Goal: Task Accomplishment & Management: Manage account settings

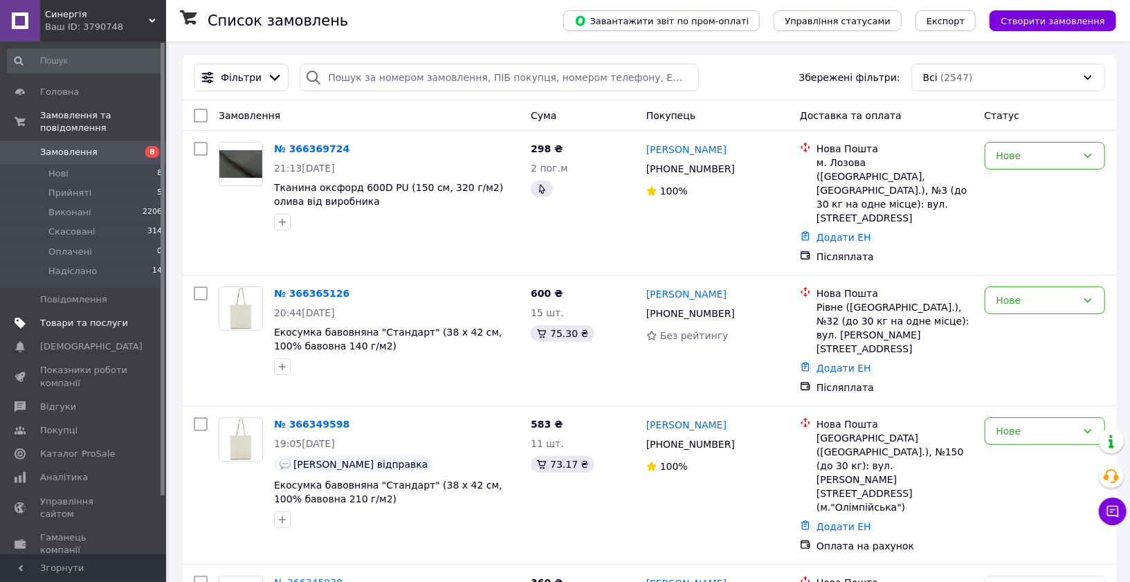
click at [88, 323] on span "Товари та послуги" at bounding box center [84, 323] width 88 height 12
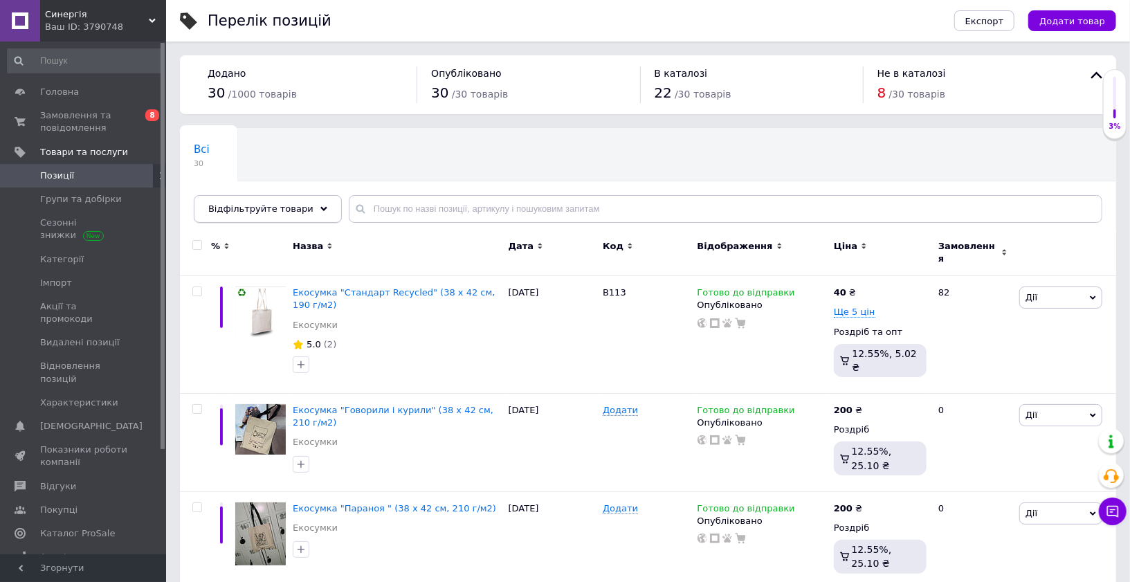
click at [282, 215] on div "Відфільтруйте товари" at bounding box center [268, 209] width 148 height 28
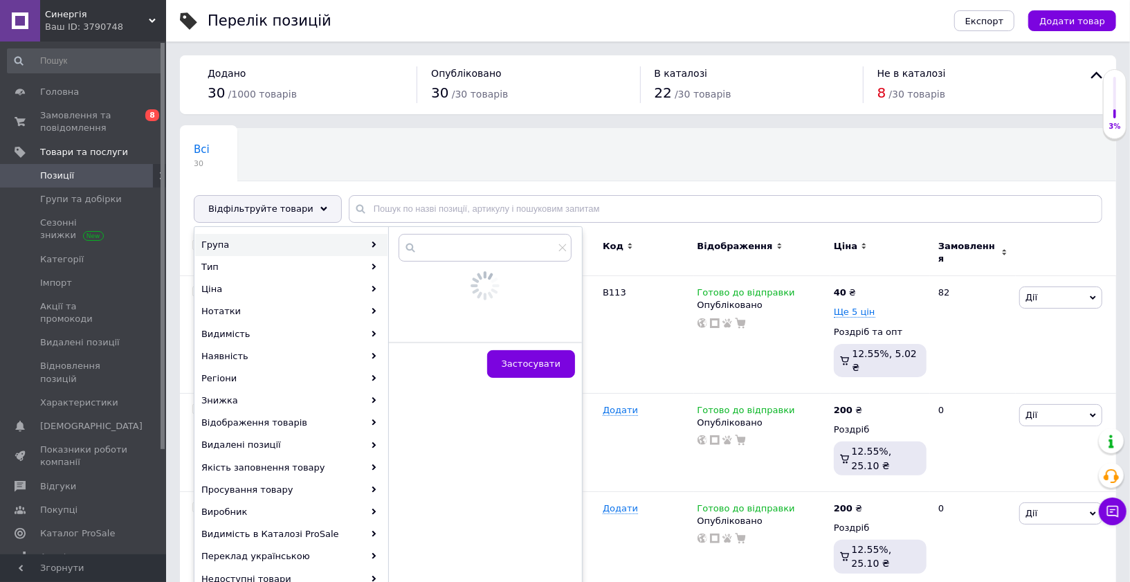
click at [281, 235] on div "Група" at bounding box center [291, 245] width 192 height 22
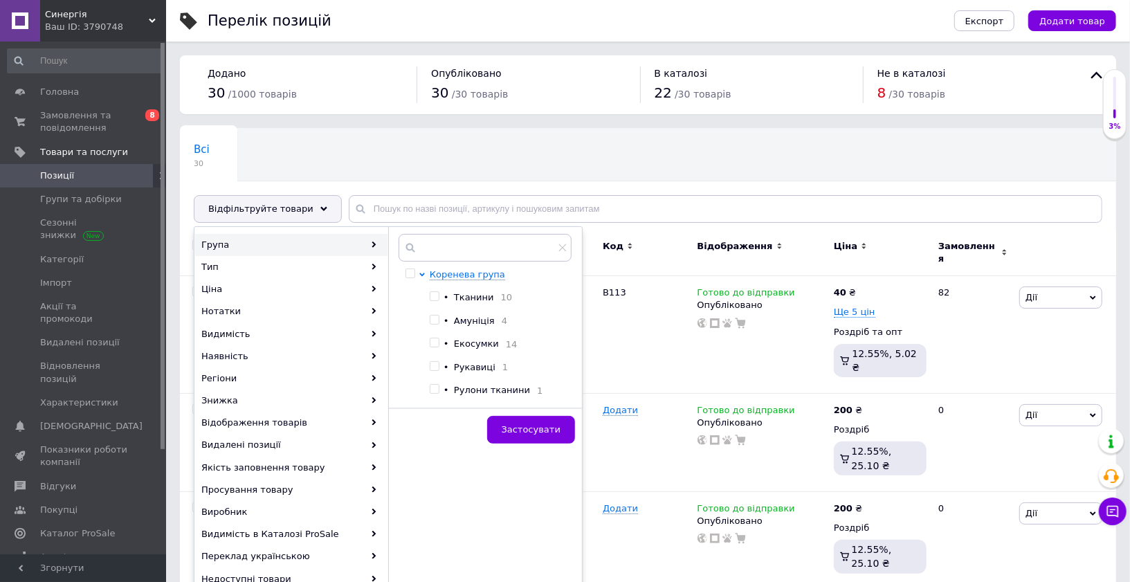
click at [438, 296] on span at bounding box center [435, 296] width 10 height 10
click at [438, 296] on input "checkbox" at bounding box center [434, 296] width 9 height 9
checkbox input "true"
click at [539, 419] on button "Застосувати" at bounding box center [531, 430] width 88 height 28
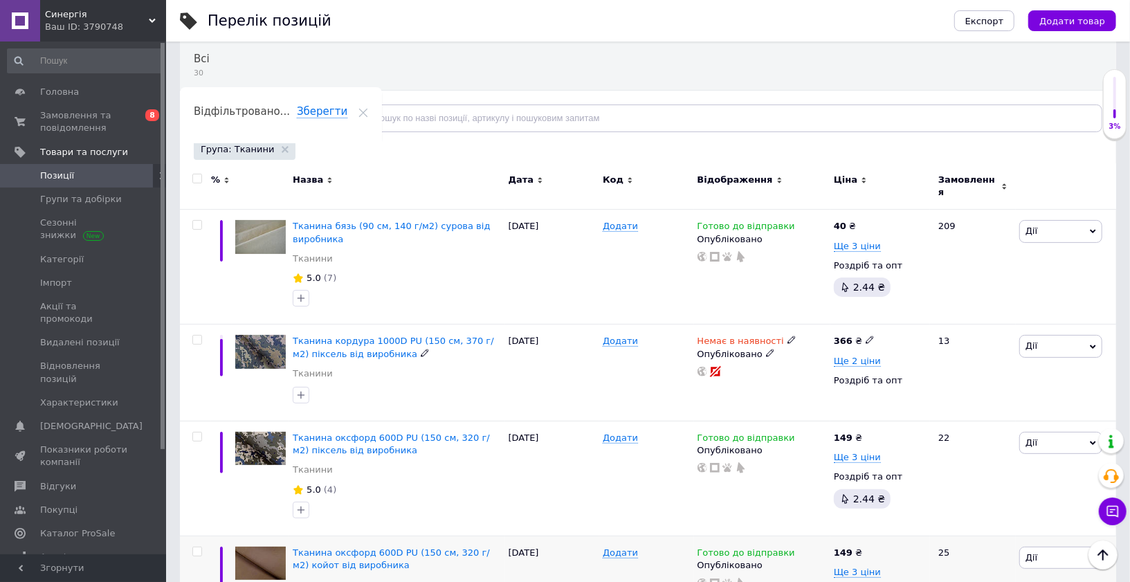
scroll to position [87, 0]
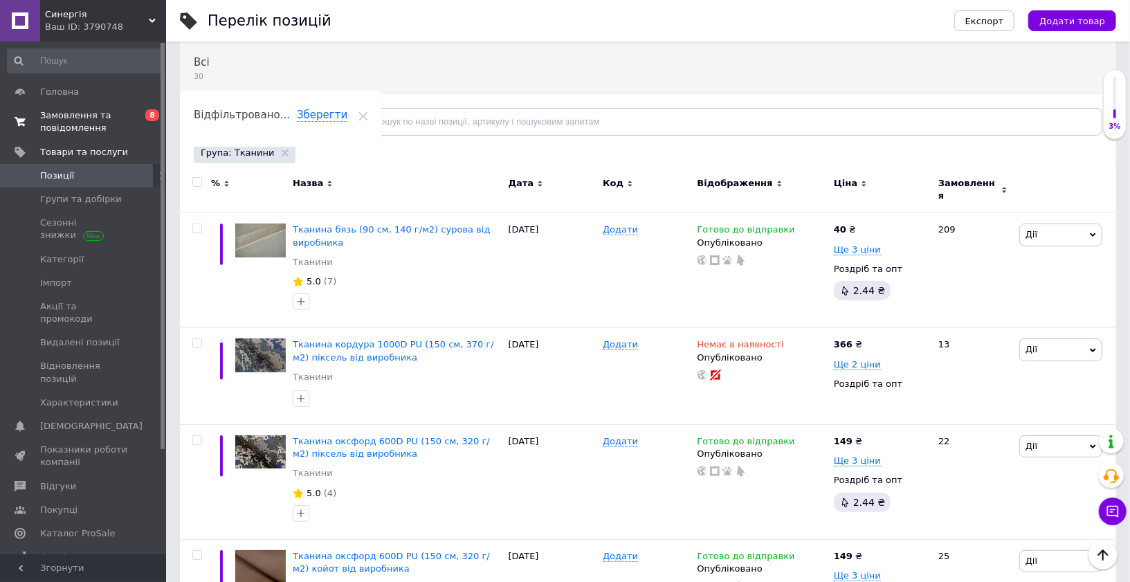
click at [84, 114] on span "Замовлення та повідомлення" at bounding box center [84, 121] width 88 height 25
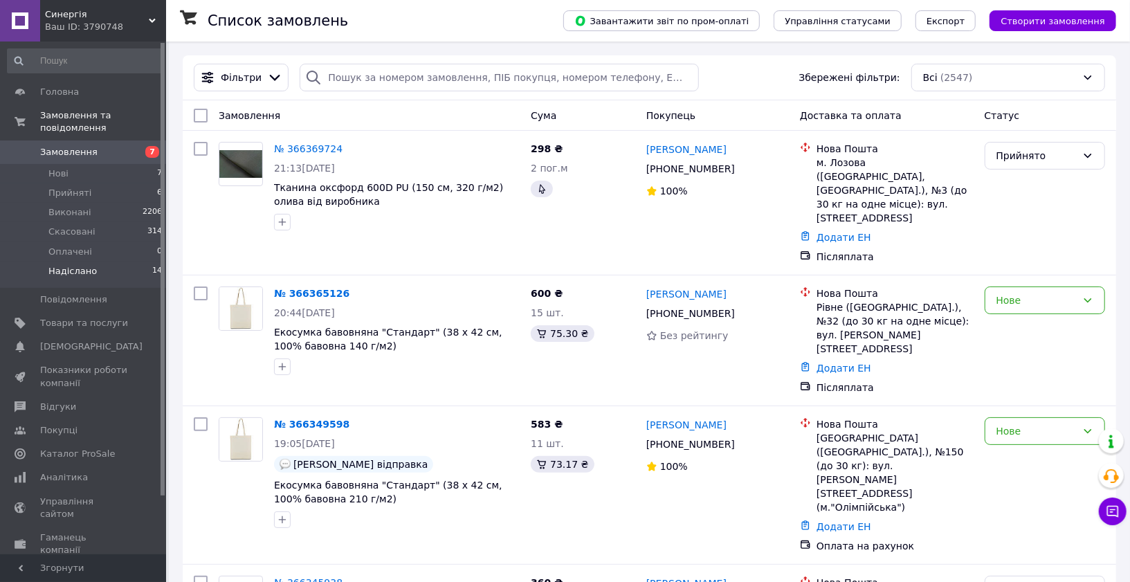
click at [65, 270] on span "Надіслано" at bounding box center [72, 271] width 48 height 12
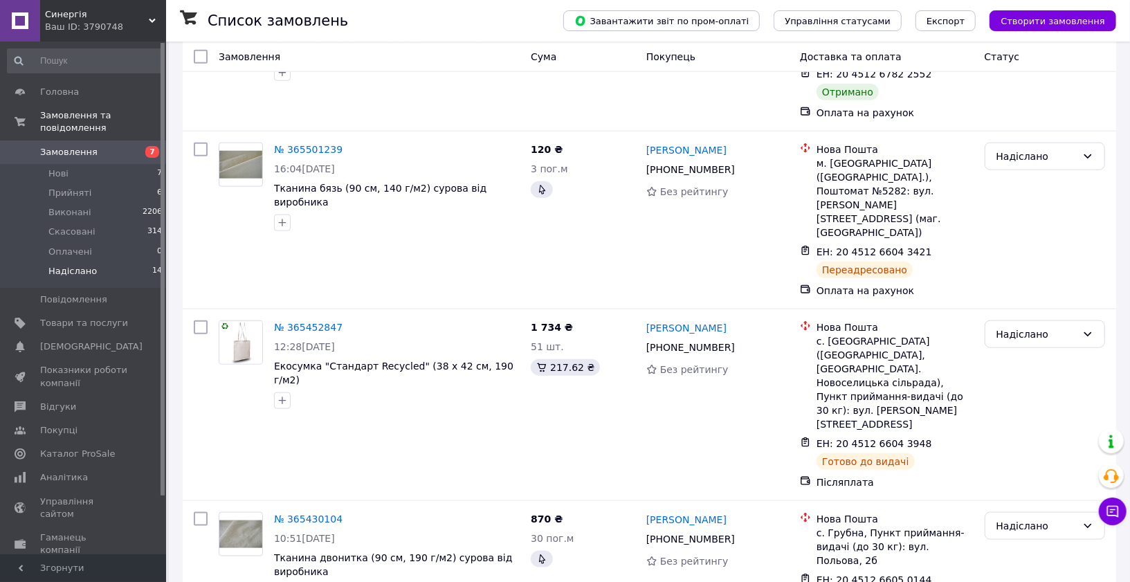
scroll to position [1419, 0]
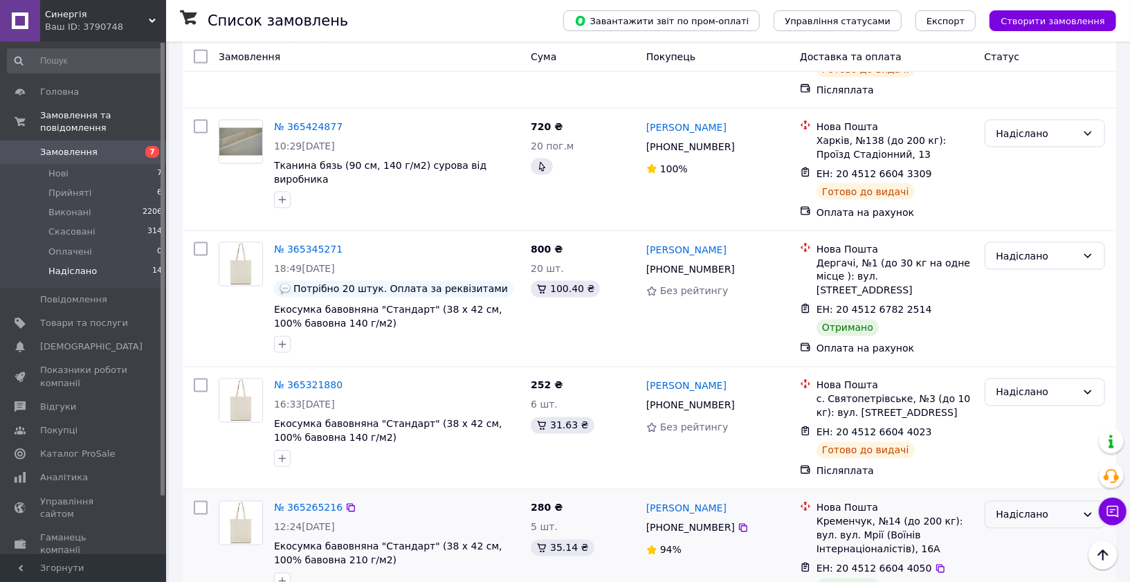
click at [1039, 501] on div "Надіслано" at bounding box center [1045, 515] width 120 height 28
click at [1023, 392] on li "Виконано" at bounding box center [1045, 400] width 119 height 25
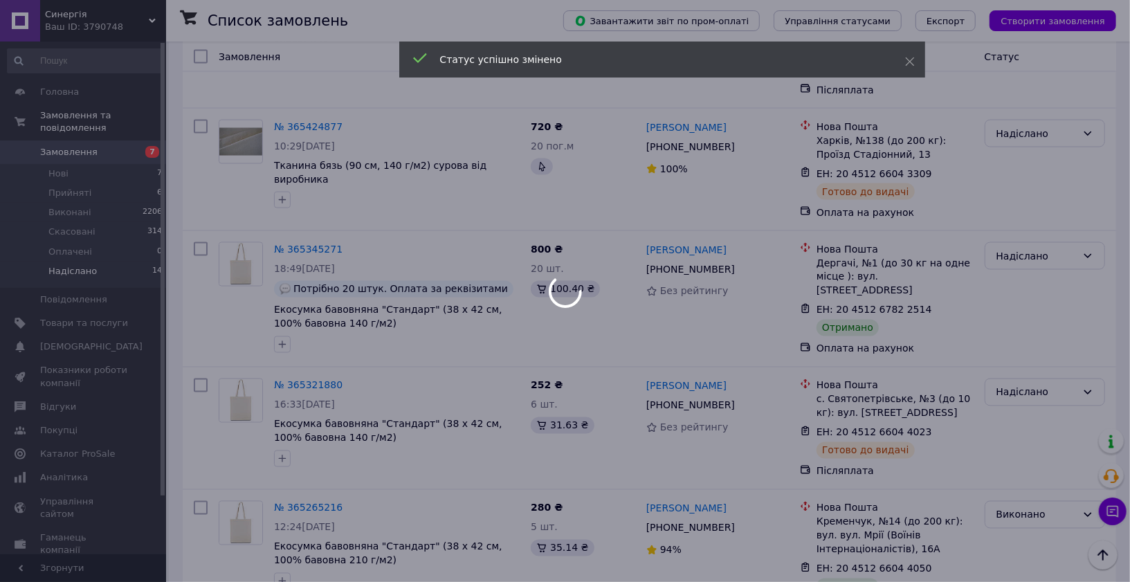
scroll to position [1391, 0]
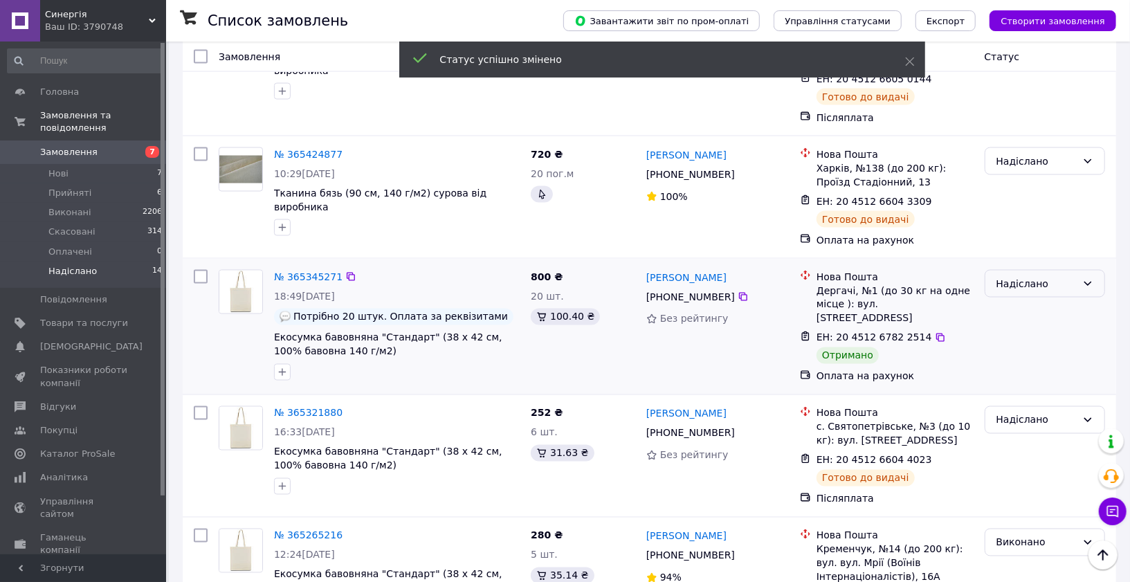
click at [1028, 270] on div "Надіслано" at bounding box center [1045, 284] width 120 height 28
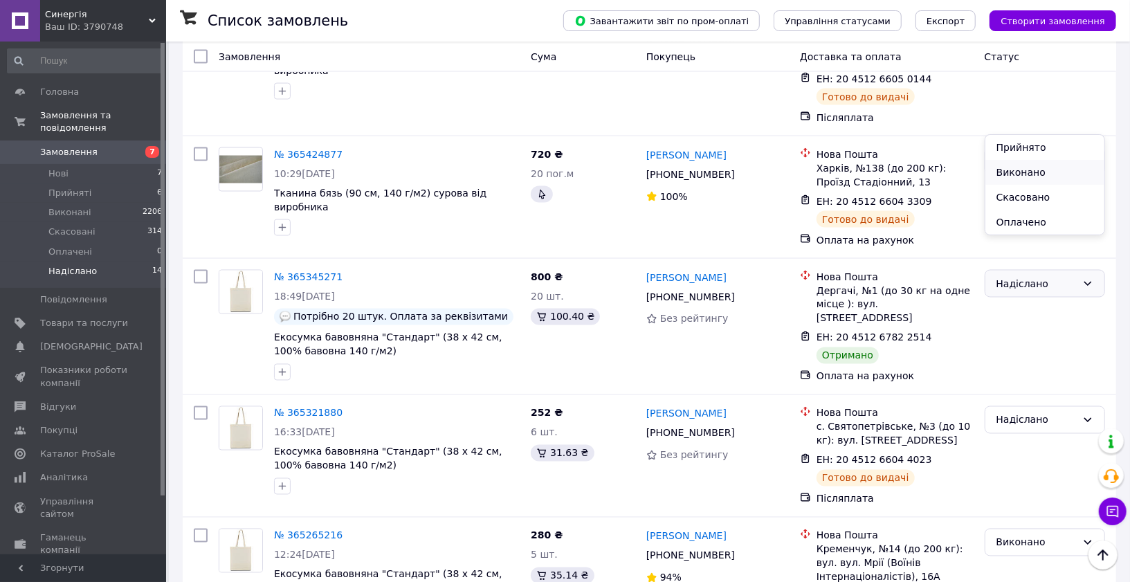
click at [1020, 170] on li "Виконано" at bounding box center [1045, 172] width 119 height 25
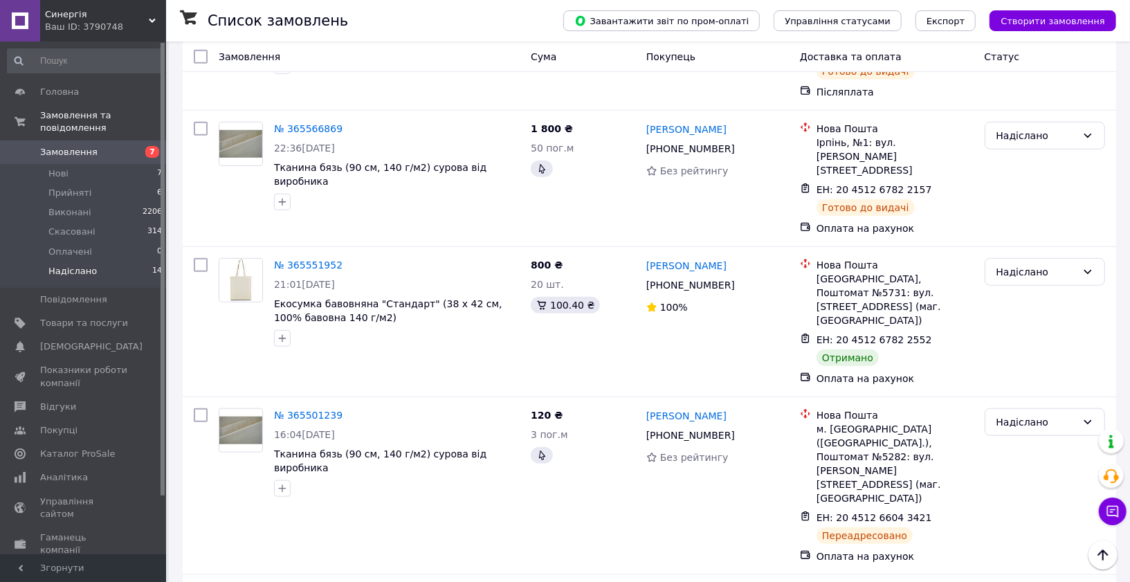
scroll to position [583, 0]
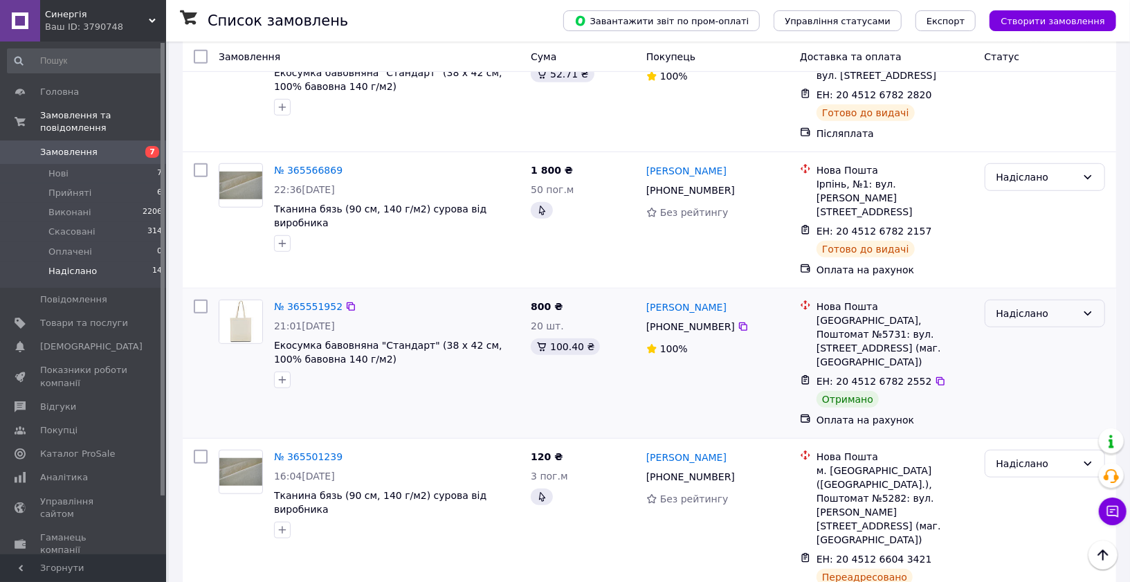
click at [1015, 306] on div "Надіслано" at bounding box center [1037, 313] width 80 height 15
click at [1020, 295] on li "Виконано" at bounding box center [1045, 300] width 119 height 25
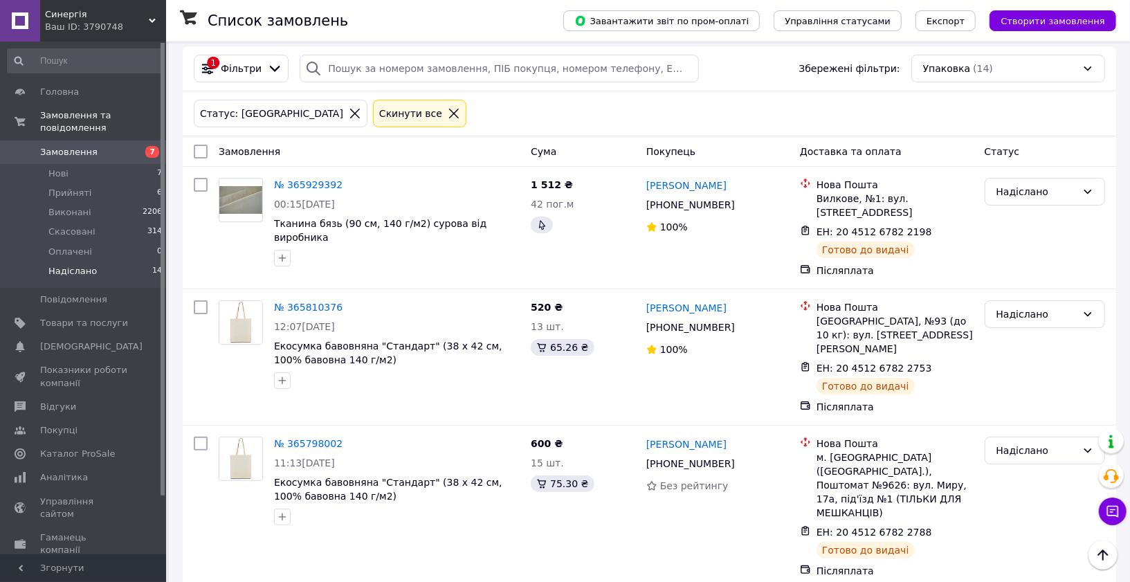
scroll to position [0, 0]
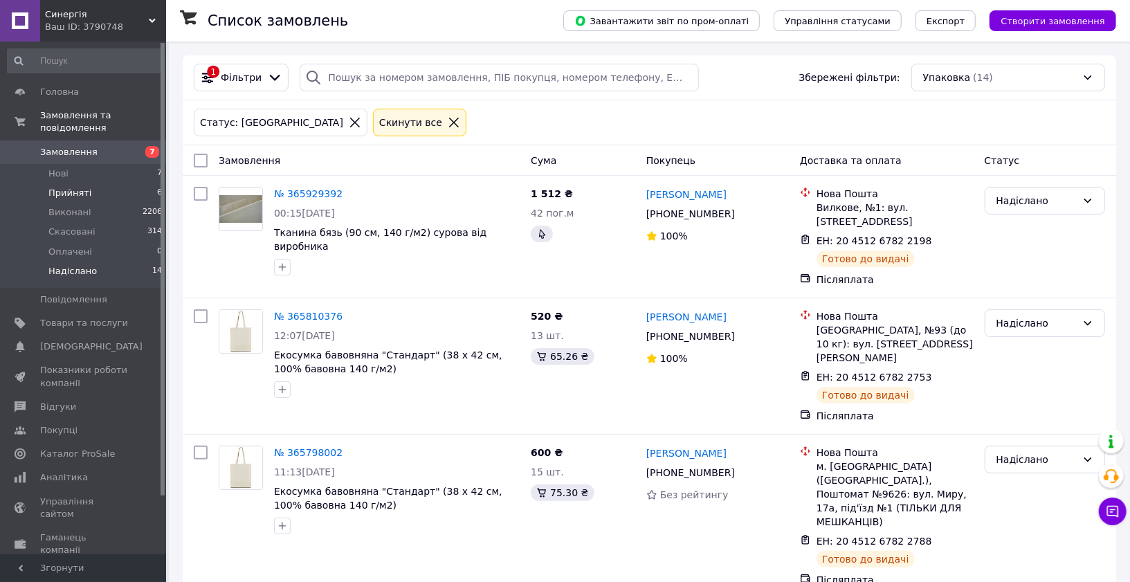
click at [87, 193] on span "Прийняті" at bounding box center [69, 193] width 43 height 12
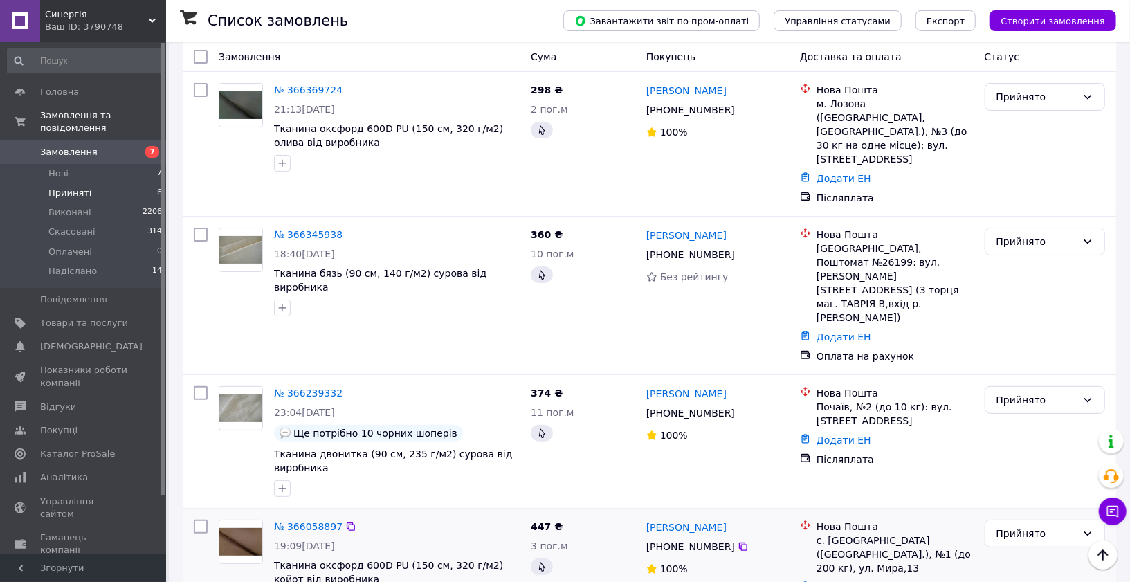
scroll to position [107, 0]
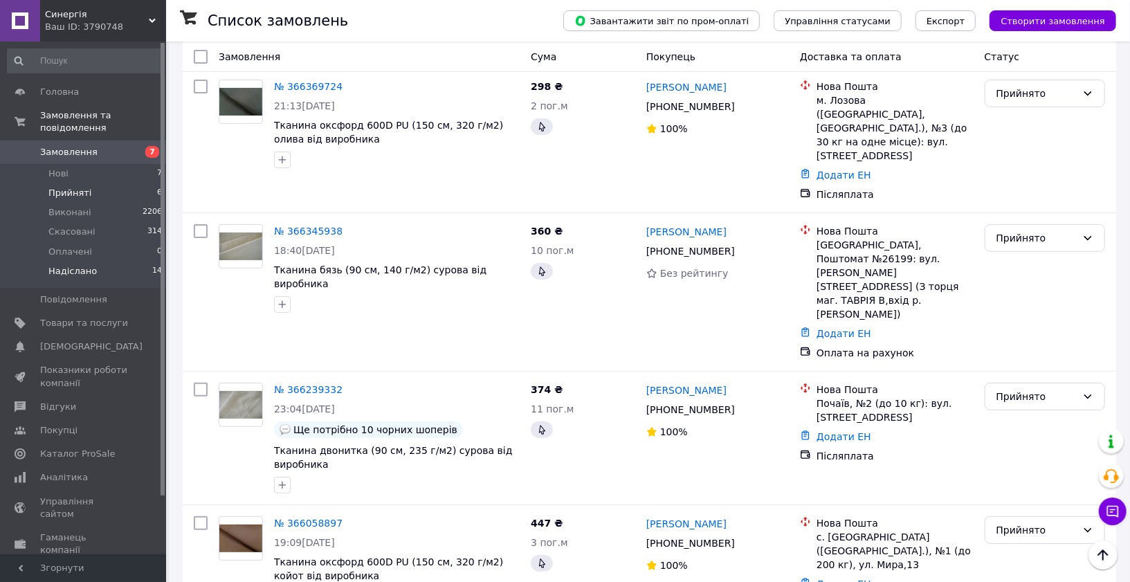
click at [89, 271] on span "Надіслано" at bounding box center [72, 271] width 48 height 12
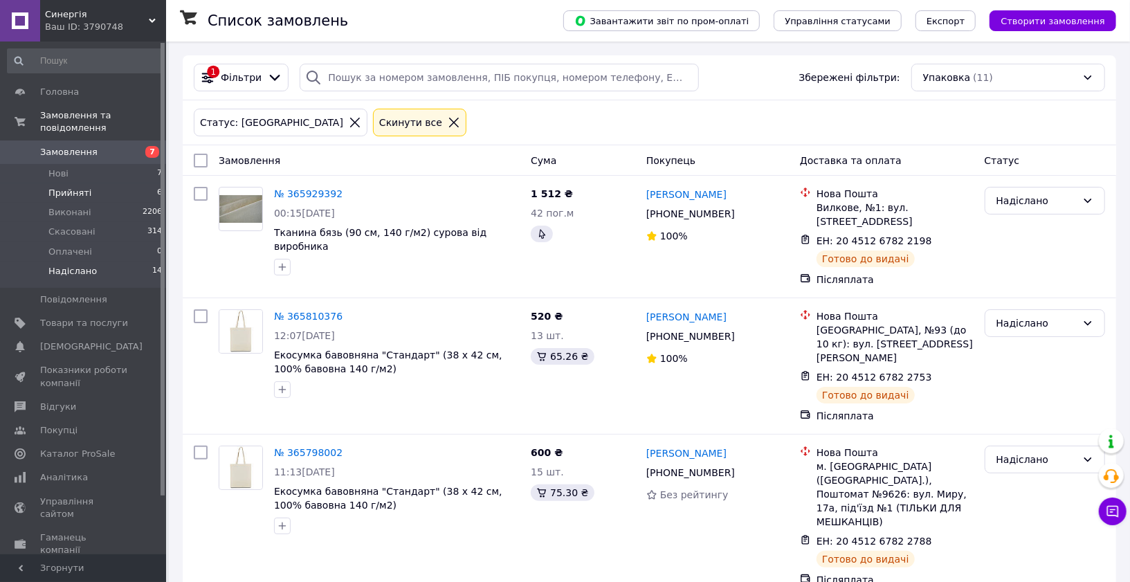
click at [54, 191] on span "Прийняті" at bounding box center [69, 193] width 43 height 12
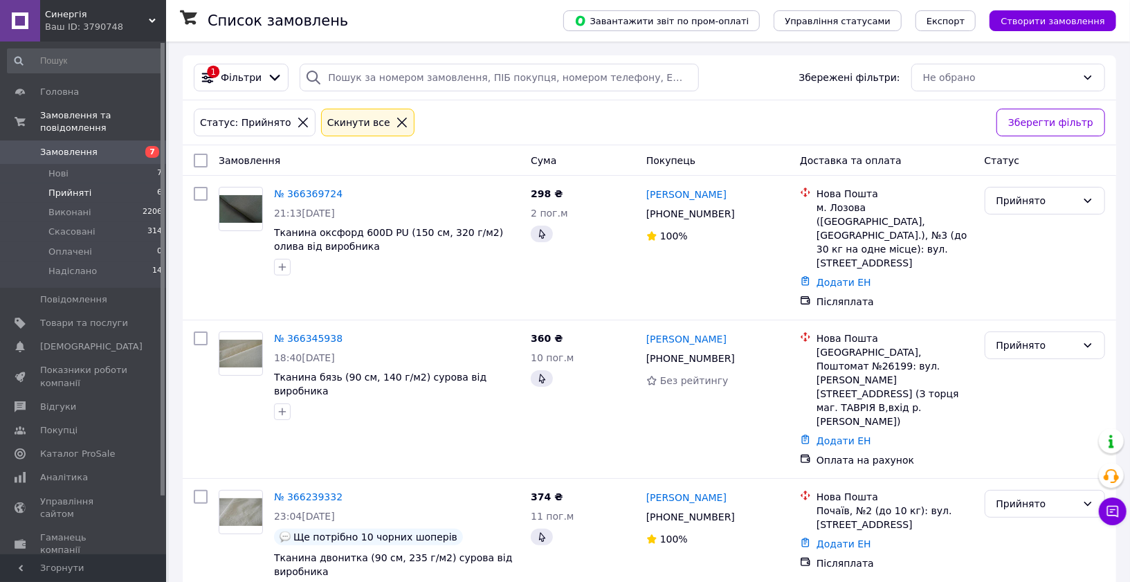
scroll to position [338, 0]
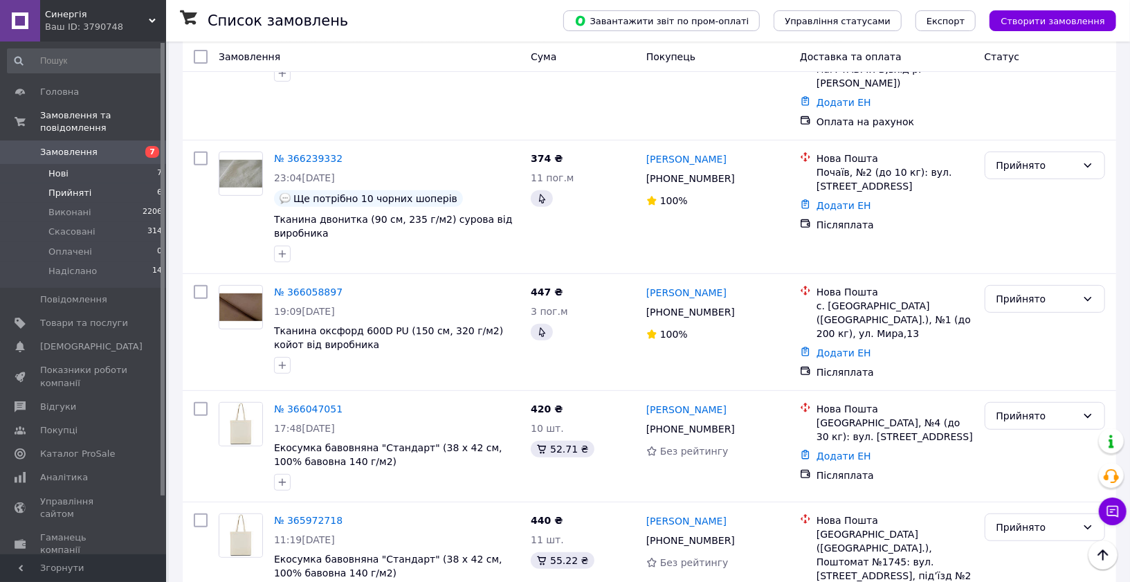
click at [63, 176] on span "Нові" at bounding box center [58, 174] width 20 height 12
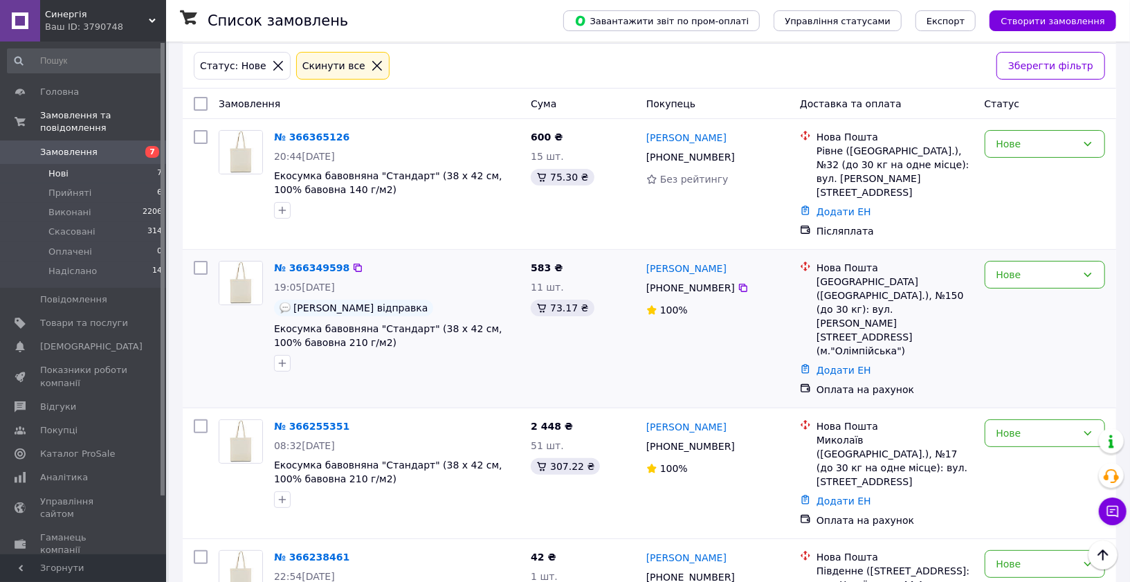
scroll to position [53, 0]
